Goal: Information Seeking & Learning: Learn about a topic

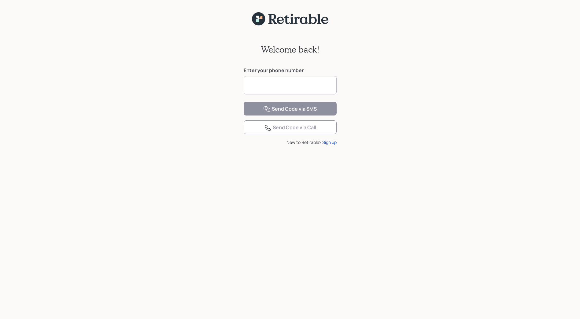
click at [279, 88] on input at bounding box center [290, 85] width 93 height 18
type input "**********"
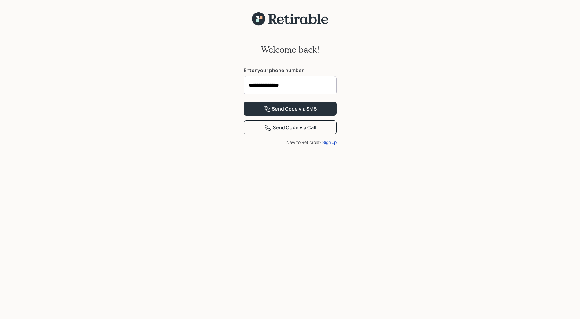
click at [413, 104] on div "**********" at bounding box center [290, 176] width 580 height 301
click at [291, 113] on div "Send Code via SMS" at bounding box center [290, 109] width 54 height 7
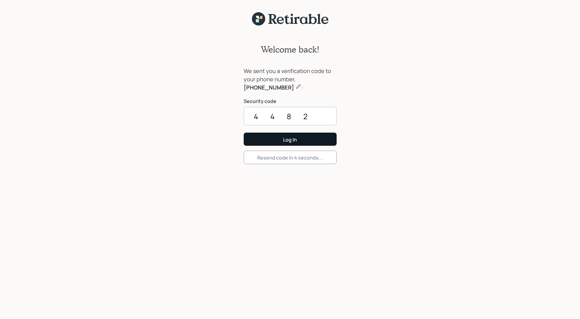
type input "4482"
click at [290, 140] on div "Log In" at bounding box center [290, 139] width 14 height 7
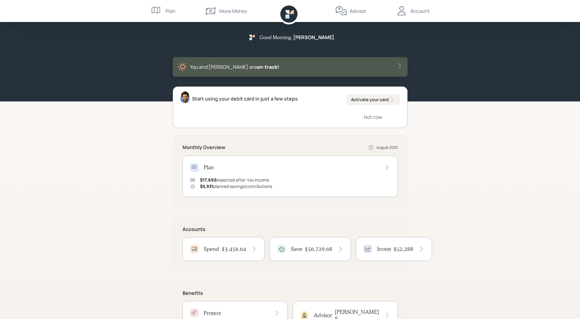
click at [392, 245] on div "Invest $52,288" at bounding box center [394, 249] width 61 height 9
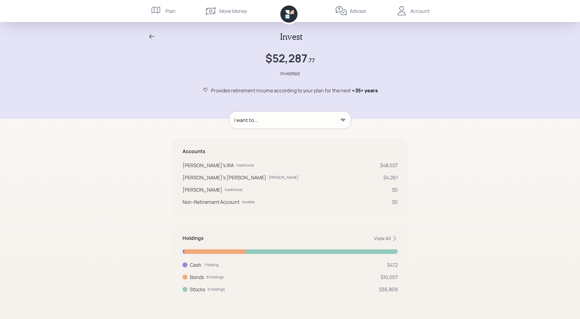
scroll to position [1, 0]
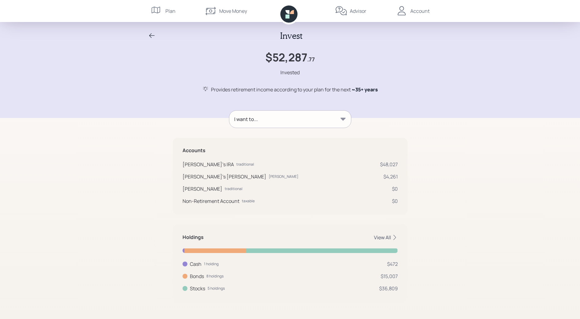
click at [385, 236] on div "View All" at bounding box center [386, 237] width 24 height 7
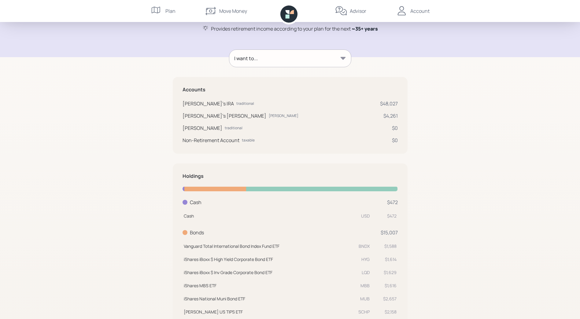
scroll to position [0, 0]
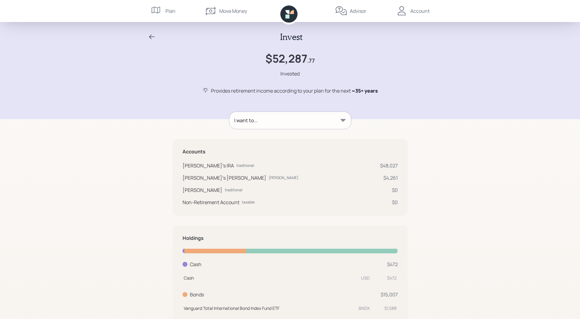
click at [153, 35] on icon at bounding box center [151, 36] width 7 height 7
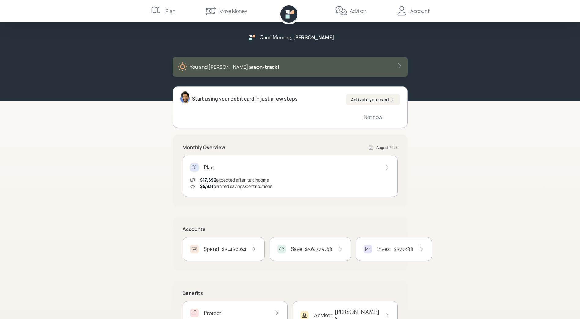
click at [164, 9] on div "Plan" at bounding box center [163, 11] width 25 height 22
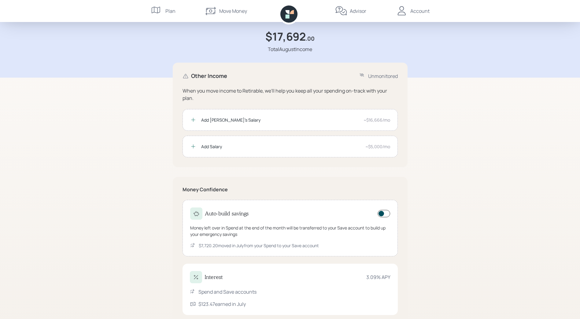
scroll to position [35, 0]
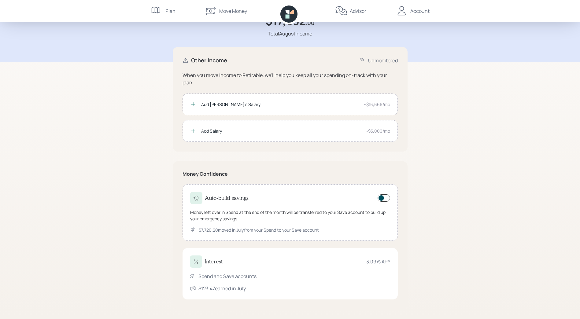
click at [433, 234] on div "Plan $17,692 .00 Total August Income Other Income Unmonitored When you move inc…" at bounding box center [290, 142] width 580 height 355
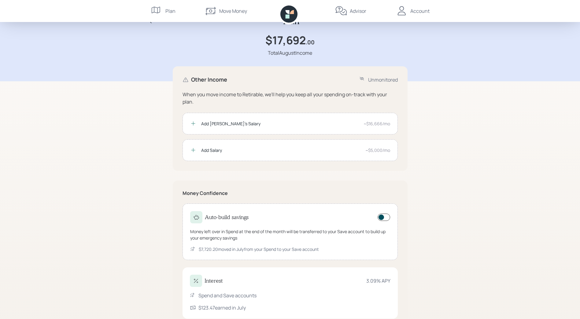
scroll to position [0, 0]
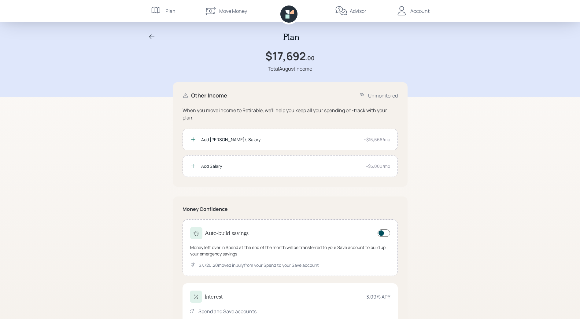
click at [164, 12] on div "Plan" at bounding box center [163, 11] width 25 height 22
click at [151, 36] on icon at bounding box center [151, 36] width 7 height 7
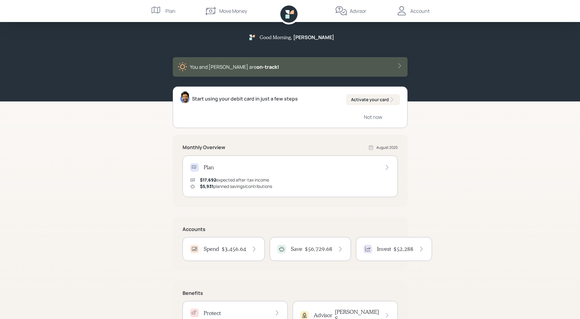
click at [245, 179] on div "$17,692 expected after-tax income" at bounding box center [234, 180] width 69 height 6
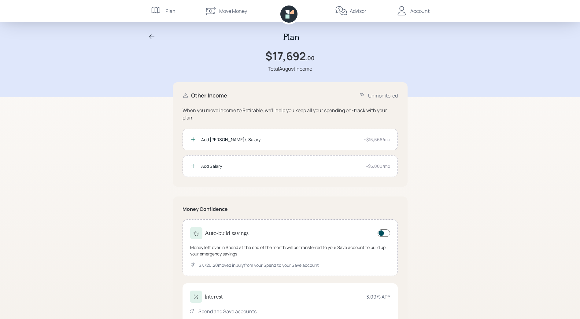
click at [159, 37] on div "Plan" at bounding box center [290, 37] width 294 height 10
click at [155, 37] on icon at bounding box center [151, 36] width 7 height 7
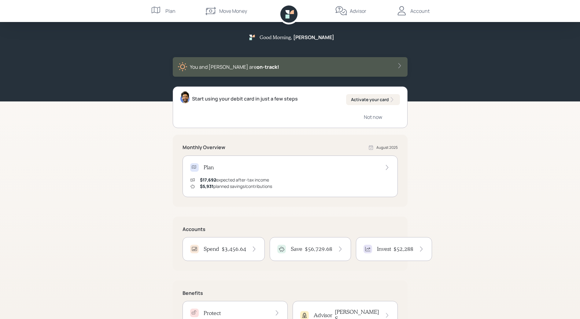
click at [350, 8] on div "Advisor" at bounding box center [350, 11] width 31 height 22
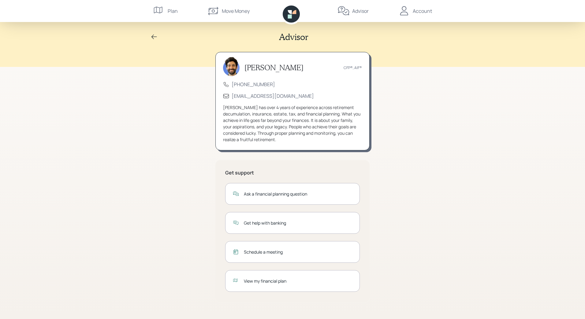
click at [269, 283] on div "View my financial plan" at bounding box center [298, 281] width 108 height 6
click at [421, 11] on div "Account" at bounding box center [422, 10] width 19 height 7
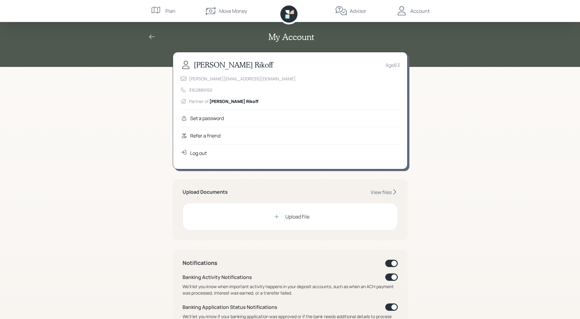
click at [199, 152] on div "Log out" at bounding box center [198, 153] width 17 height 7
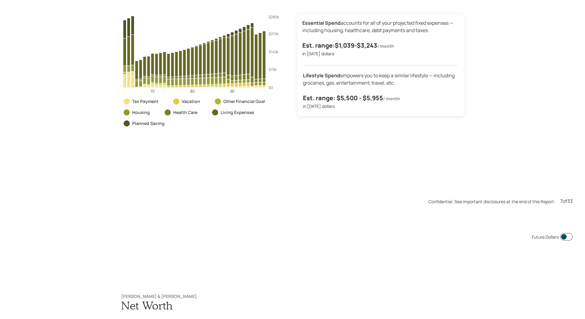
scroll to position [2236, 0]
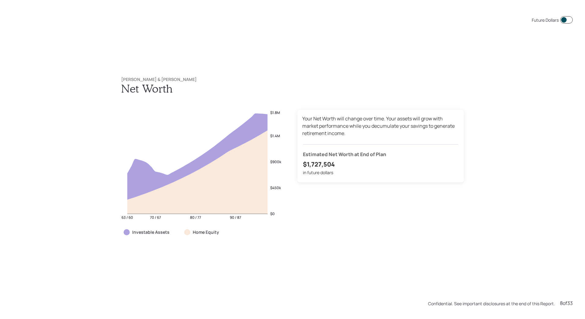
click at [351, 252] on div "Susan & Tyler Rikoff Net Worth 63 / 60 70 / 67 80 / 77 90 / 87 $0 $450k $900k $…" at bounding box center [292, 161] width 367 height 193
click at [565, 21] on span at bounding box center [566, 19] width 13 height 7
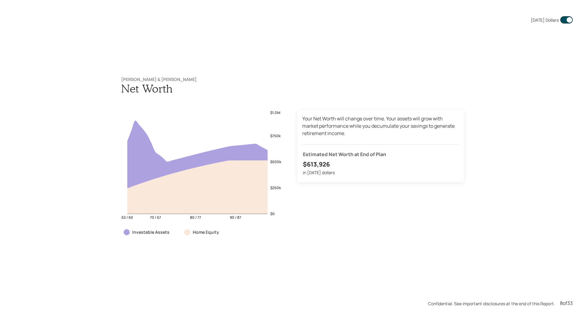
click at [560, 20] on span at bounding box center [566, 19] width 13 height 7
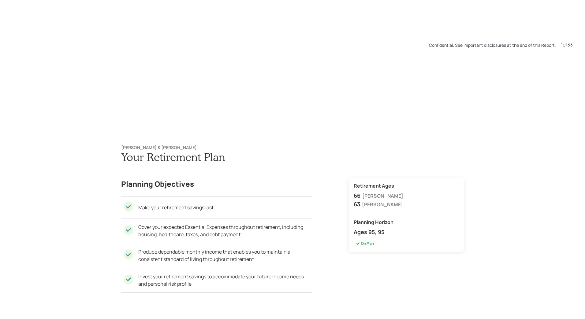
scroll to position [0, 0]
